Goal: Task Accomplishment & Management: Complete application form

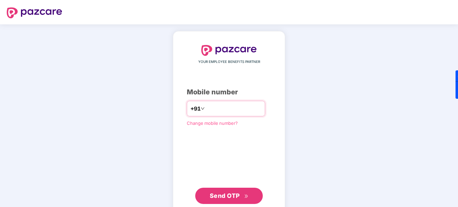
click at [241, 106] on input "number" at bounding box center [233, 108] width 55 height 11
click at [206, 110] on input "**********" at bounding box center [233, 108] width 55 height 11
type input "**********"
click at [220, 192] on span "Send OTP" at bounding box center [225, 195] width 30 height 7
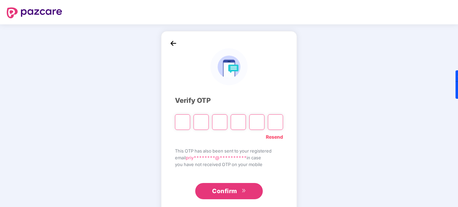
type input "*"
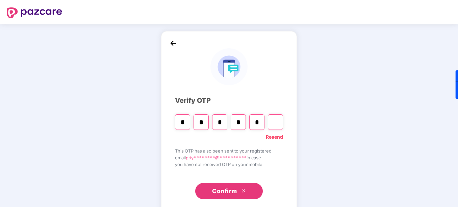
type input "*"
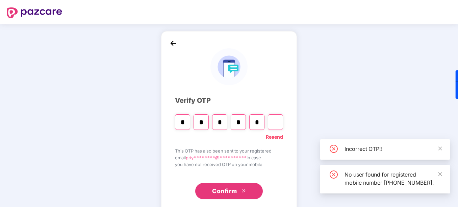
type input "*"
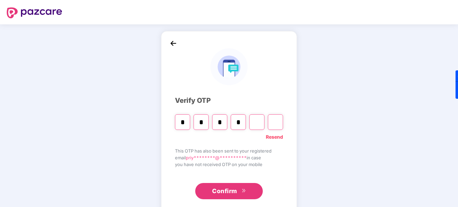
type input "*"
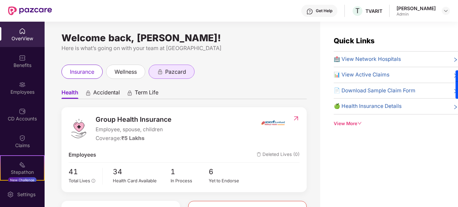
click at [183, 77] on div "pazcard" at bounding box center [171, 71] width 46 height 14
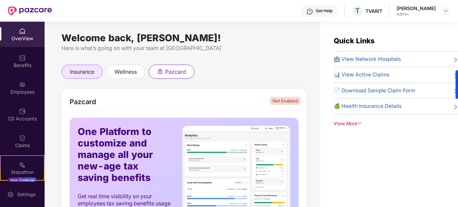
click at [85, 74] on span "insurance" at bounding box center [82, 71] width 24 height 8
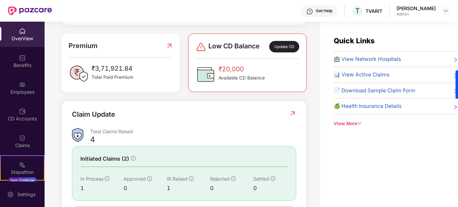
scroll to position [169, 0]
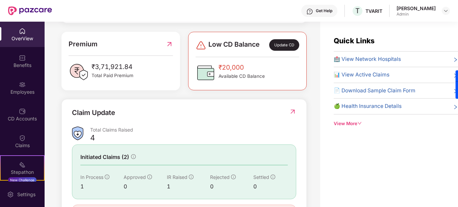
click at [281, 43] on div "Update CD" at bounding box center [284, 44] width 30 height 11
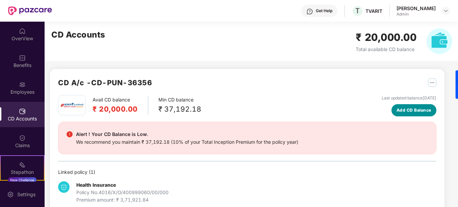
click at [401, 107] on span "Add CD Balance" at bounding box center [413, 110] width 35 height 6
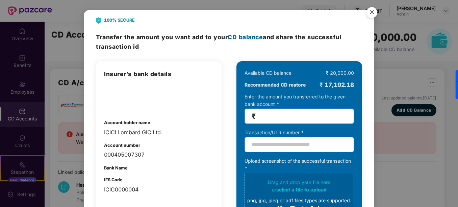
click at [369, 13] on img "Close" at bounding box center [371, 13] width 19 height 19
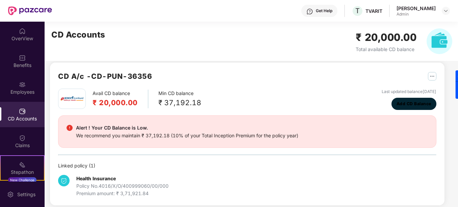
scroll to position [13, 0]
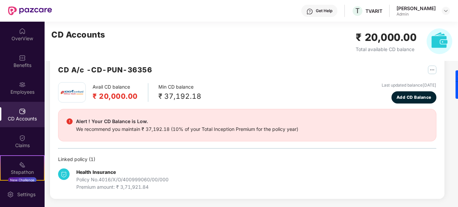
click at [346, 89] on div "Avail CD balance ₹ 20,000.00 Min CD balance ₹ 37,192.18 Last updated balance [D…" at bounding box center [247, 92] width 378 height 21
click at [24, 89] on div "Employees" at bounding box center [22, 91] width 45 height 7
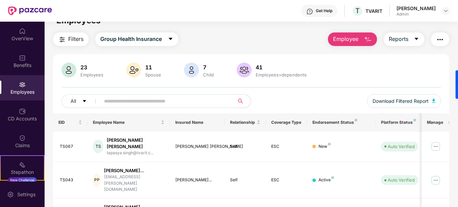
click at [371, 37] on img "button" at bounding box center [367, 39] width 8 height 8
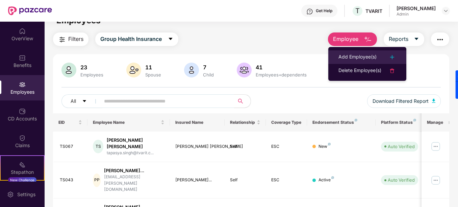
click at [392, 58] on img at bounding box center [392, 57] width 8 height 8
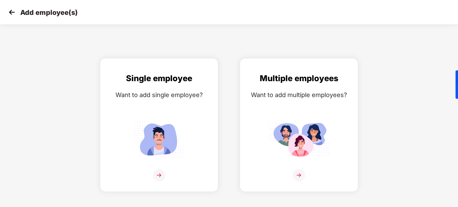
click at [11, 11] on img at bounding box center [12, 12] width 10 height 10
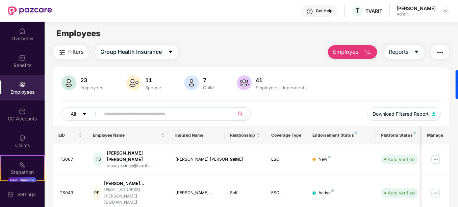
click at [380, 85] on div "23 Employees 11 Spouse 7 Child [DEMOGRAPHIC_DATA] Employees+dependents" at bounding box center [250, 83] width 379 height 16
click at [365, 50] on img "button" at bounding box center [367, 52] width 8 height 8
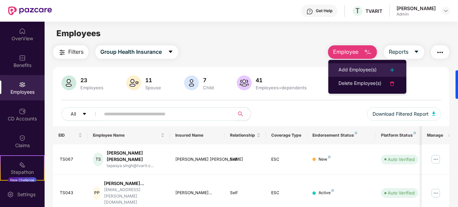
click at [392, 69] on img at bounding box center [392, 70] width 8 height 8
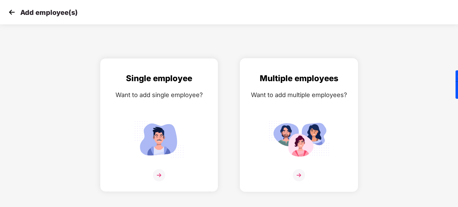
click at [297, 173] on img at bounding box center [299, 175] width 12 height 12
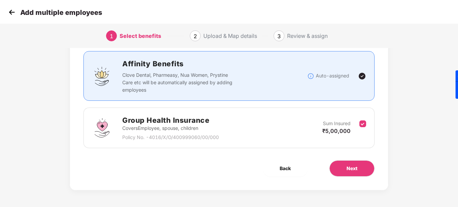
scroll to position [9, 0]
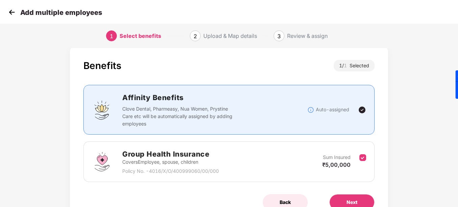
click at [285, 202] on span "Back" at bounding box center [284, 201] width 11 height 7
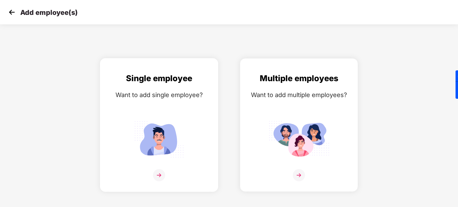
click at [140, 121] on img at bounding box center [159, 139] width 61 height 42
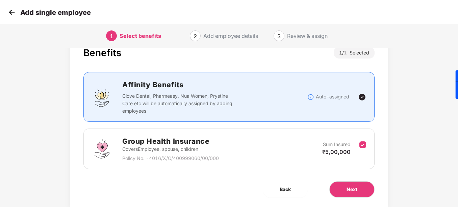
scroll to position [34, 0]
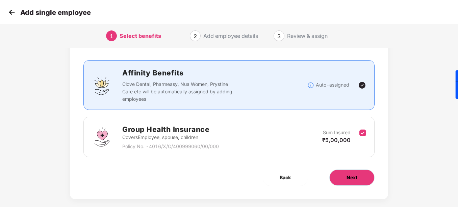
click at [344, 175] on button "Next" at bounding box center [351, 177] width 45 height 16
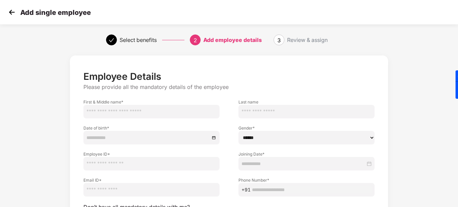
scroll to position [34, 1]
